Goal: Find contact information: Find contact information

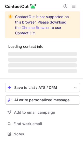
scroll to position [134, 83]
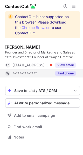
click at [65, 74] on button "Find phone" at bounding box center [65, 73] width 20 height 5
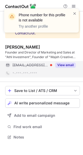
click at [65, 65] on button "View email" at bounding box center [65, 65] width 20 height 5
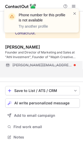
scroll to position [125, 83]
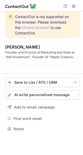
drag, startPoint x: 12, startPoint y: 65, endPoint x: 41, endPoint y: 67, distance: 29.0
click at [42, 69] on div "abdullah@athel.sa" at bounding box center [40, 65] width 70 height 8
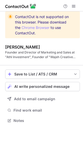
scroll to position [117, 83]
copy span "abdullah@athel.s"
